Goal: Task Accomplishment & Management: Use online tool/utility

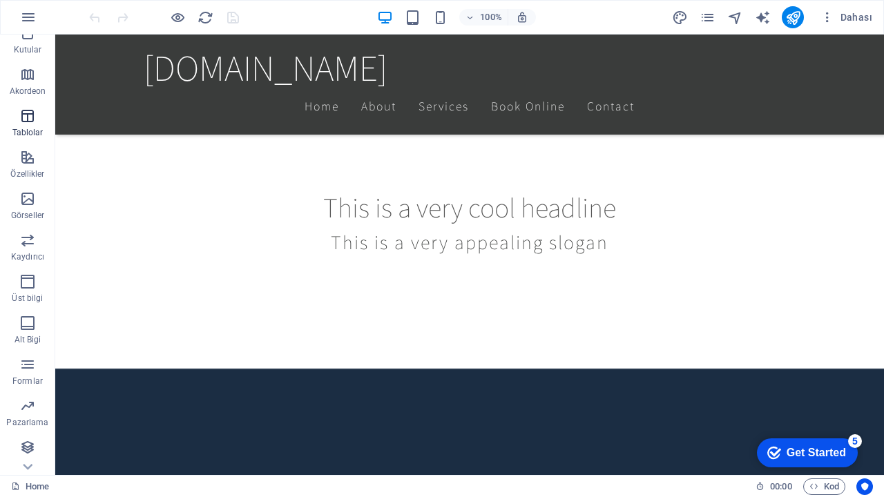
scroll to position [181, 0]
click at [32, 413] on icon "button" at bounding box center [27, 406] width 17 height 17
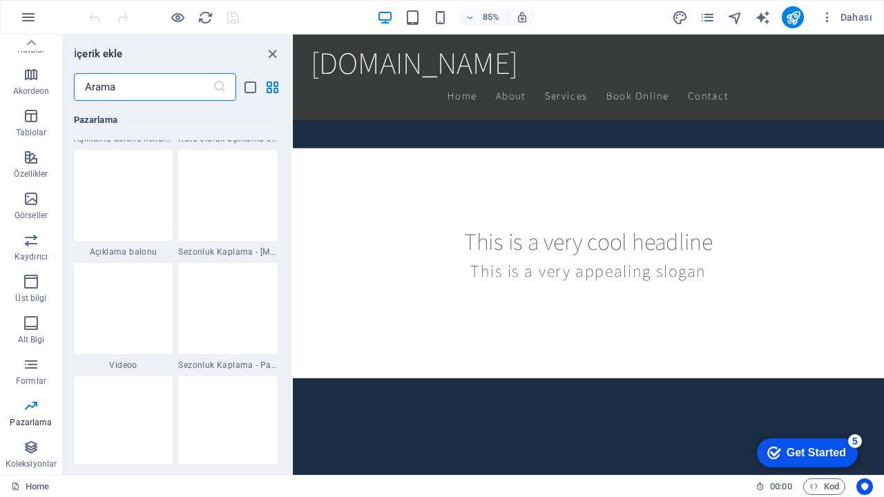
scroll to position [11454, 0]
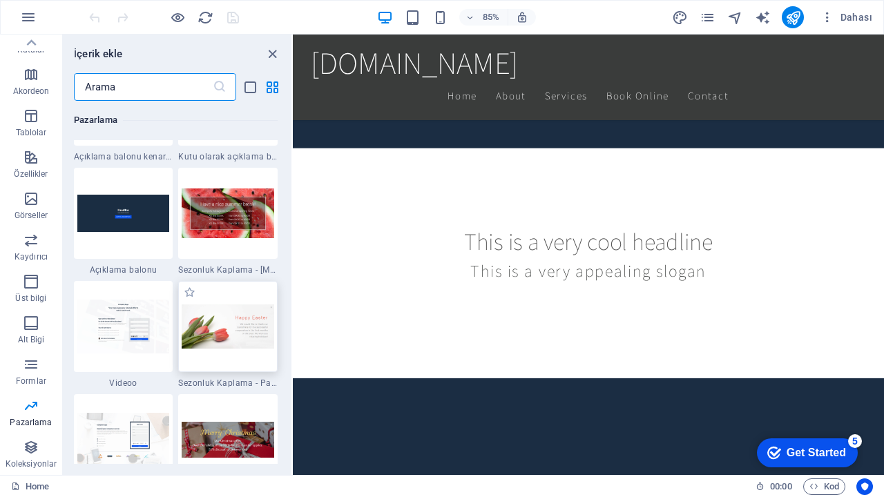
click at [225, 336] on img at bounding box center [228, 327] width 93 height 44
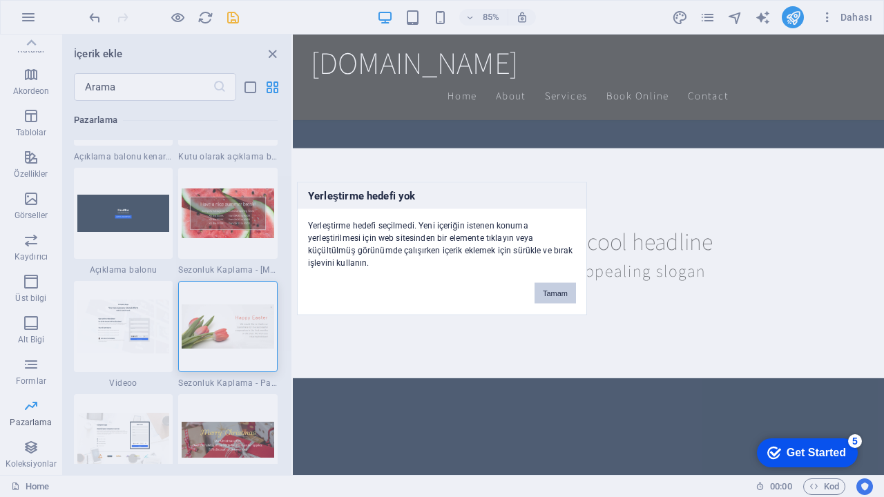
click at [551, 297] on button "Tamam" at bounding box center [555, 293] width 41 height 21
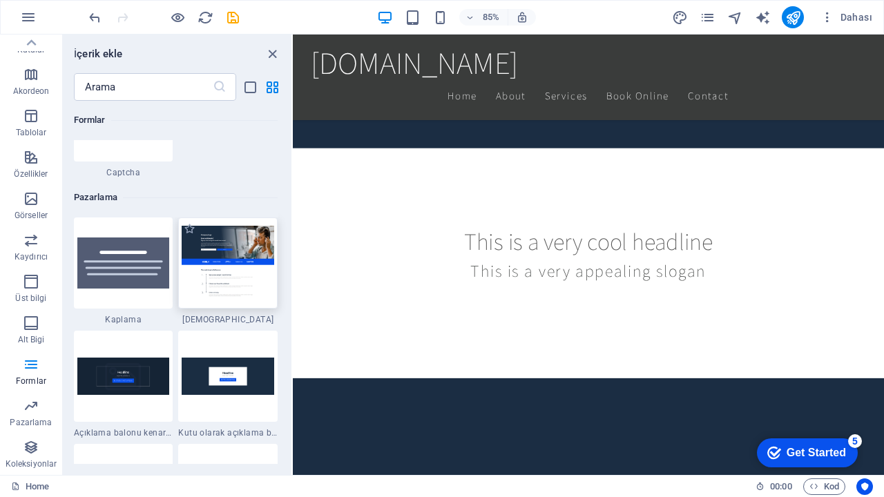
scroll to position [11180, 0]
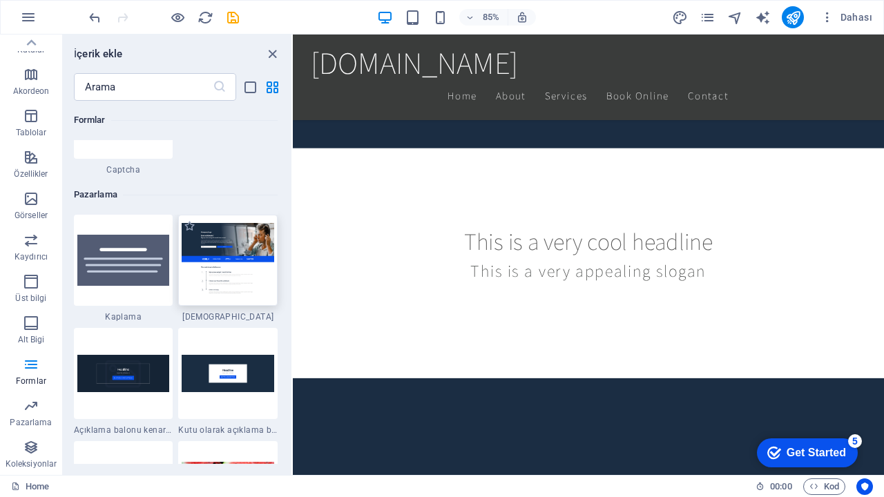
click at [244, 262] on img at bounding box center [228, 260] width 93 height 75
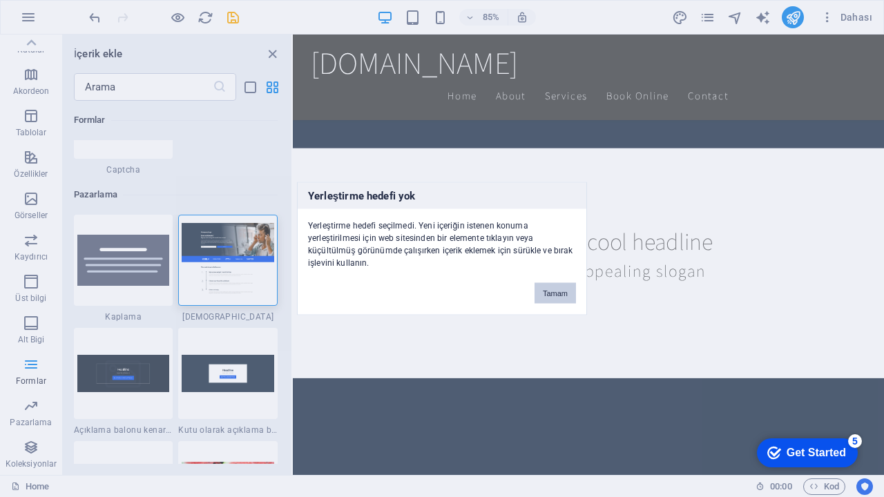
click at [542, 289] on button "Tamam" at bounding box center [555, 293] width 41 height 21
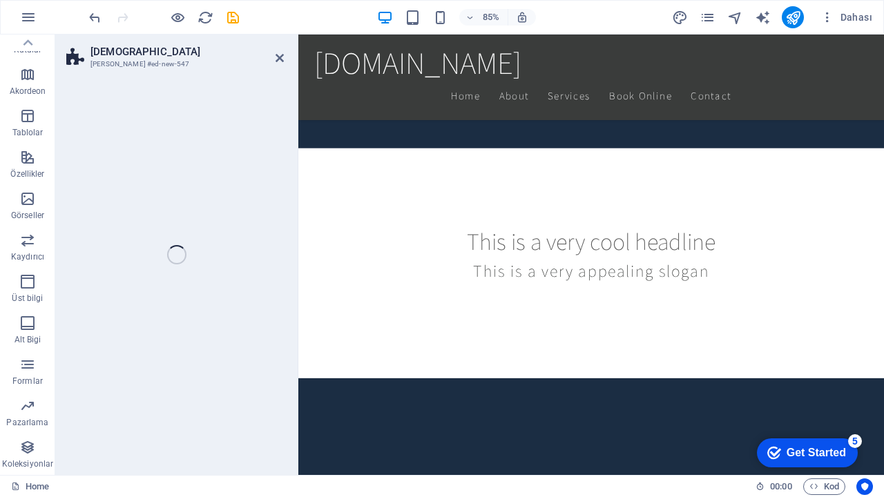
select select "%"
select select "rem"
select select "px"
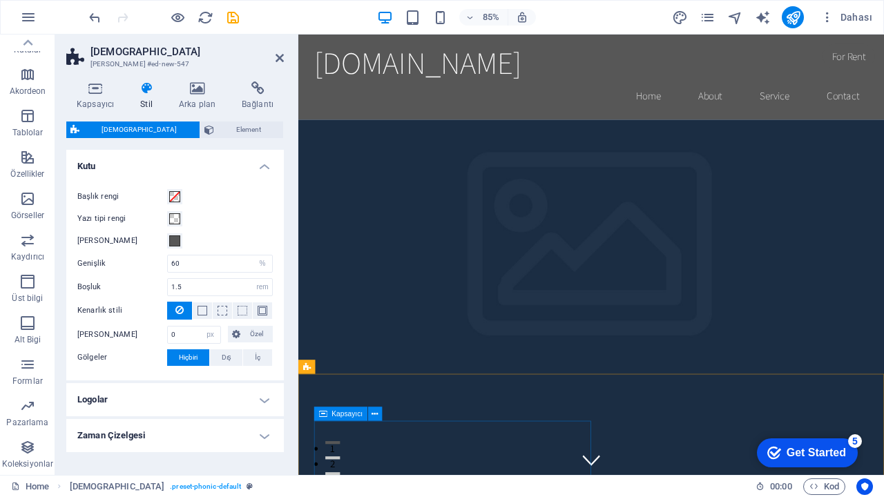
scroll to position [0, 0]
click at [569, 75] on div "[DOMAIN_NAME]" at bounding box center [643, 68] width 652 height 44
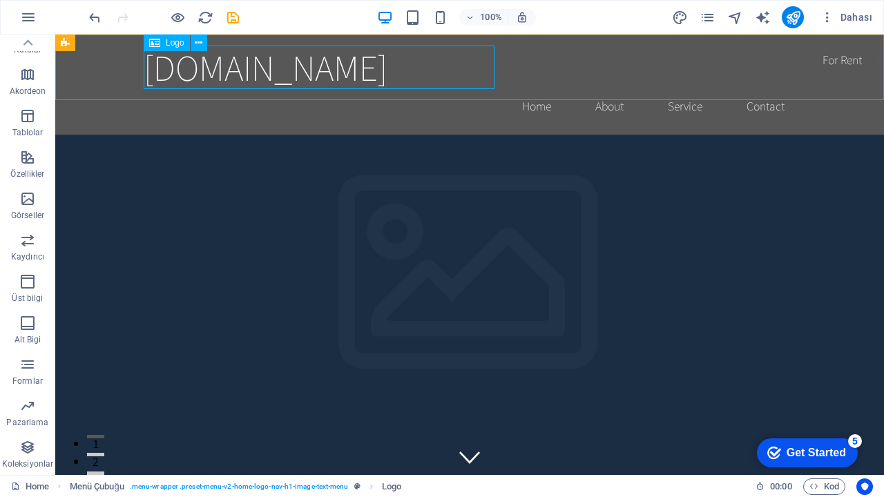
click at [166, 44] on span "Logo" at bounding box center [175, 43] width 19 height 8
click at [187, 43] on div "Logo" at bounding box center [167, 43] width 46 height 17
click at [180, 43] on span "Logo" at bounding box center [175, 43] width 19 height 8
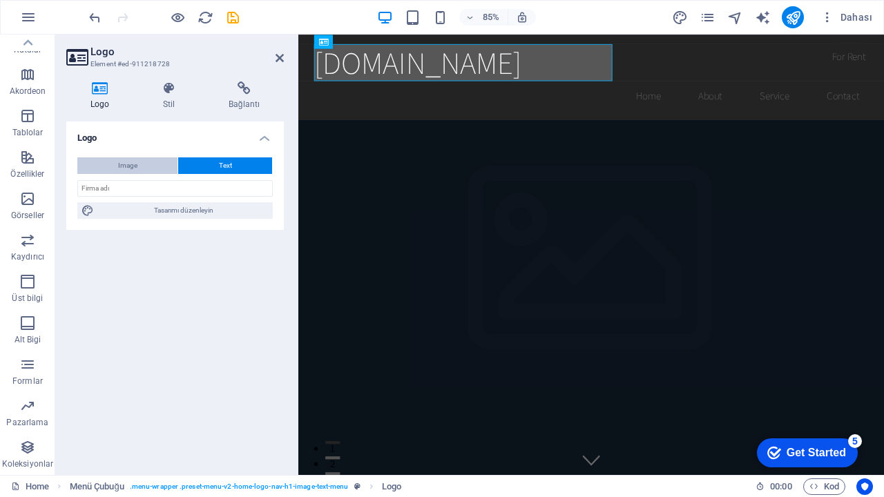
click at [122, 161] on span "Image" at bounding box center [127, 166] width 19 height 17
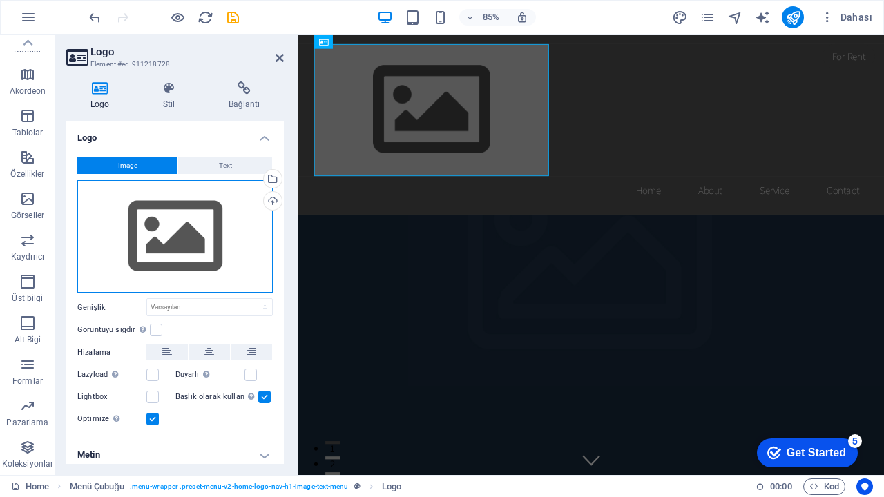
click at [155, 232] on div "Dosyaları buraya sürükleyin, dosyaları seçmek için tıklayın veya Dosyalardan ya…" at bounding box center [175, 236] width 196 height 113
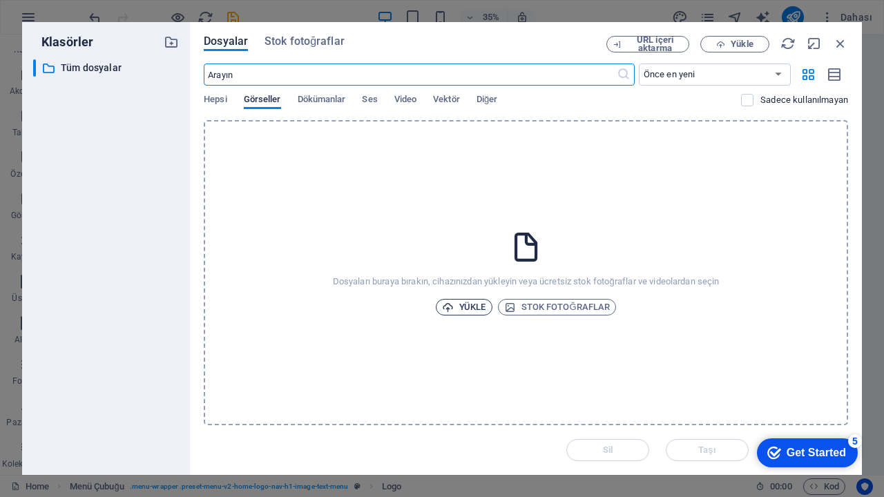
click at [473, 313] on span "Yükle" at bounding box center [464, 307] width 44 height 17
click at [840, 41] on icon "button" at bounding box center [840, 43] width 15 height 15
